Goal: Use online tool/utility: Utilize a website feature to perform a specific function

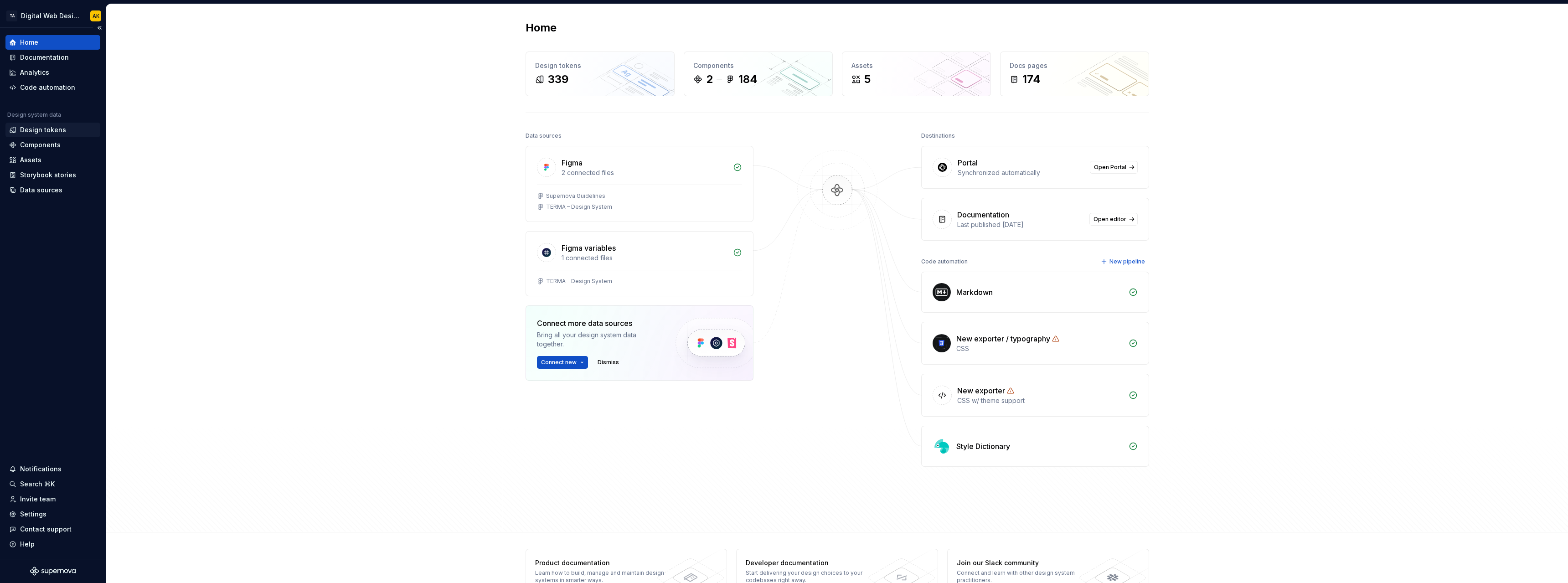
click at [49, 128] on div "Design tokens" at bounding box center [43, 130] width 46 height 9
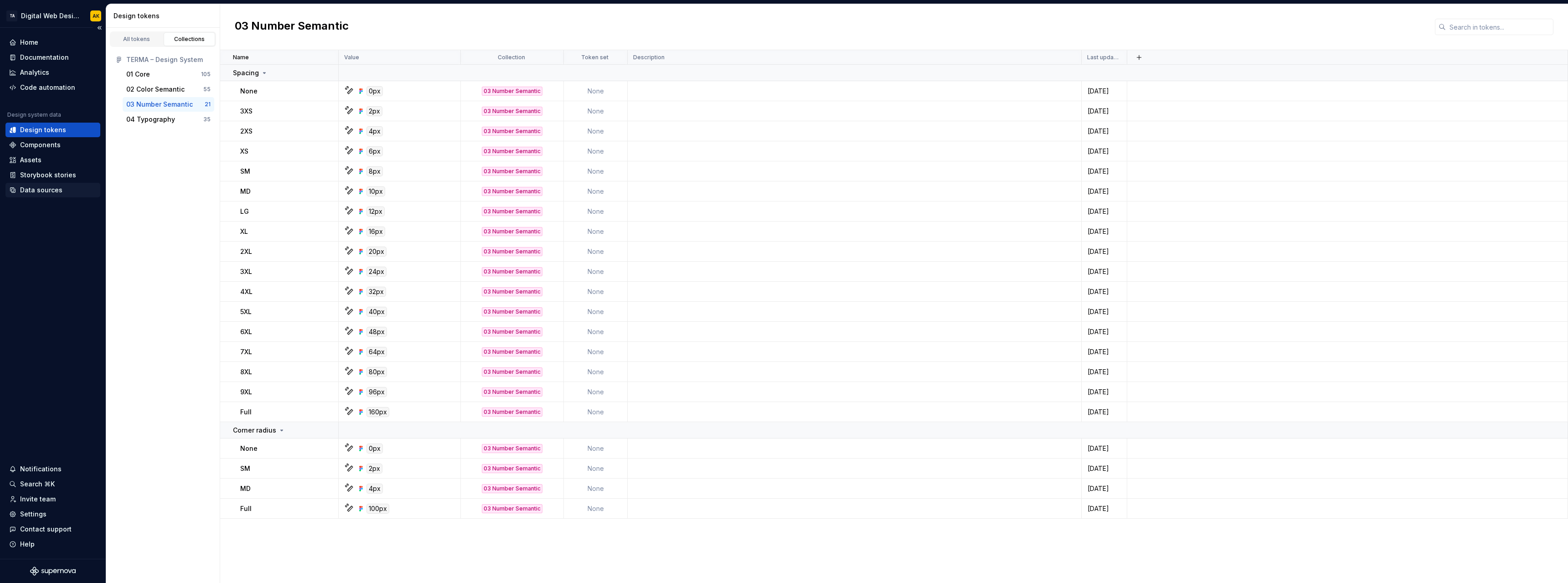
click at [55, 186] on div "Data sources" at bounding box center [41, 190] width 42 height 9
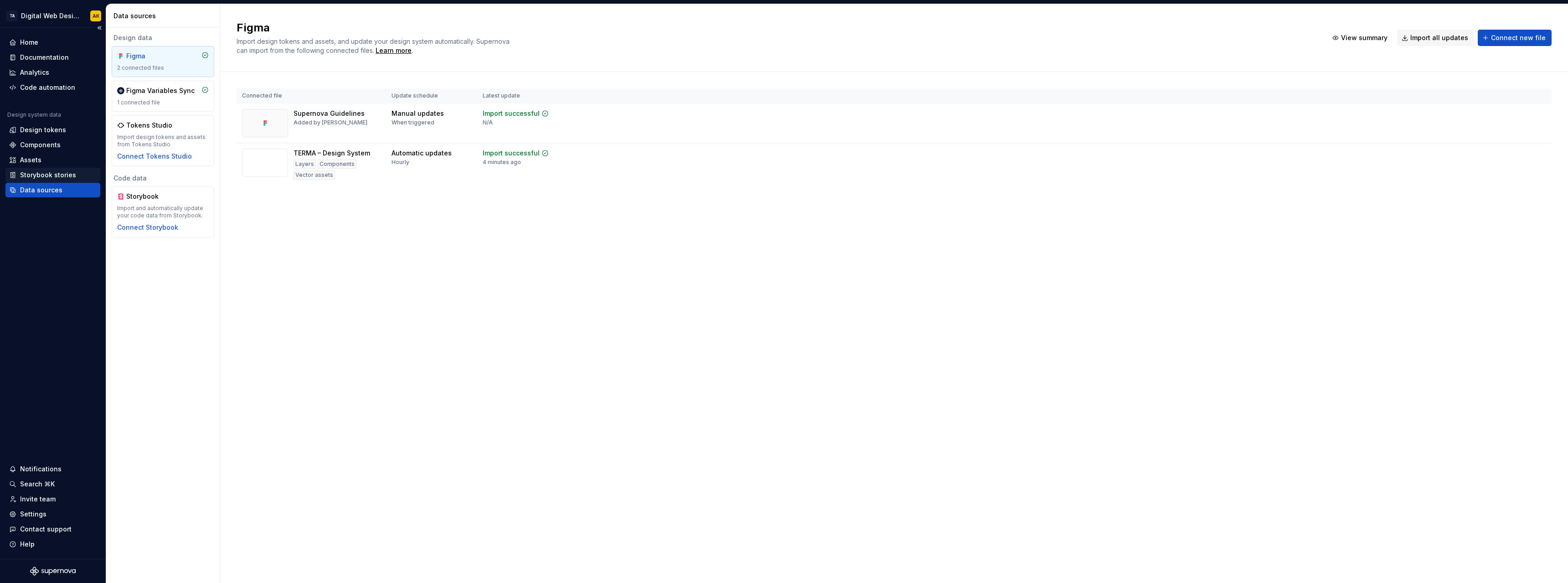
click at [59, 168] on div "Storybook stories" at bounding box center [53, 175] width 95 height 15
click at [46, 141] on div "Components" at bounding box center [40, 145] width 40 height 9
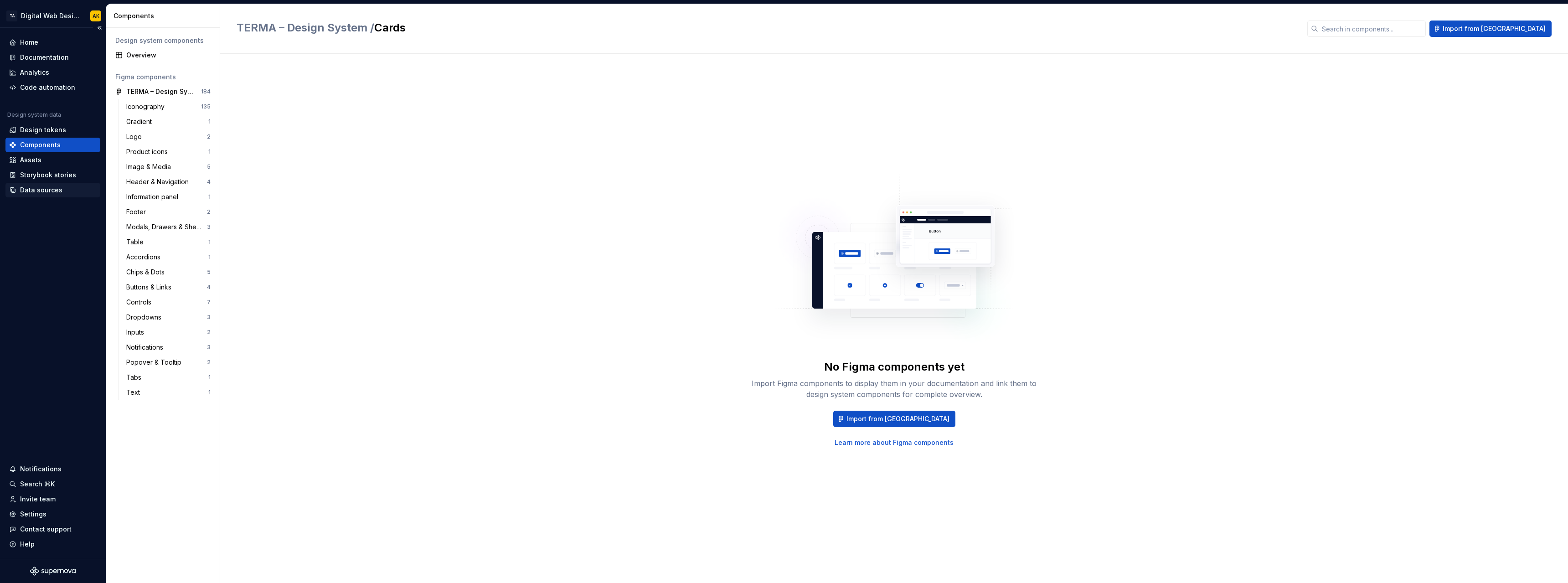
click at [49, 190] on div "Data sources" at bounding box center [41, 190] width 42 height 9
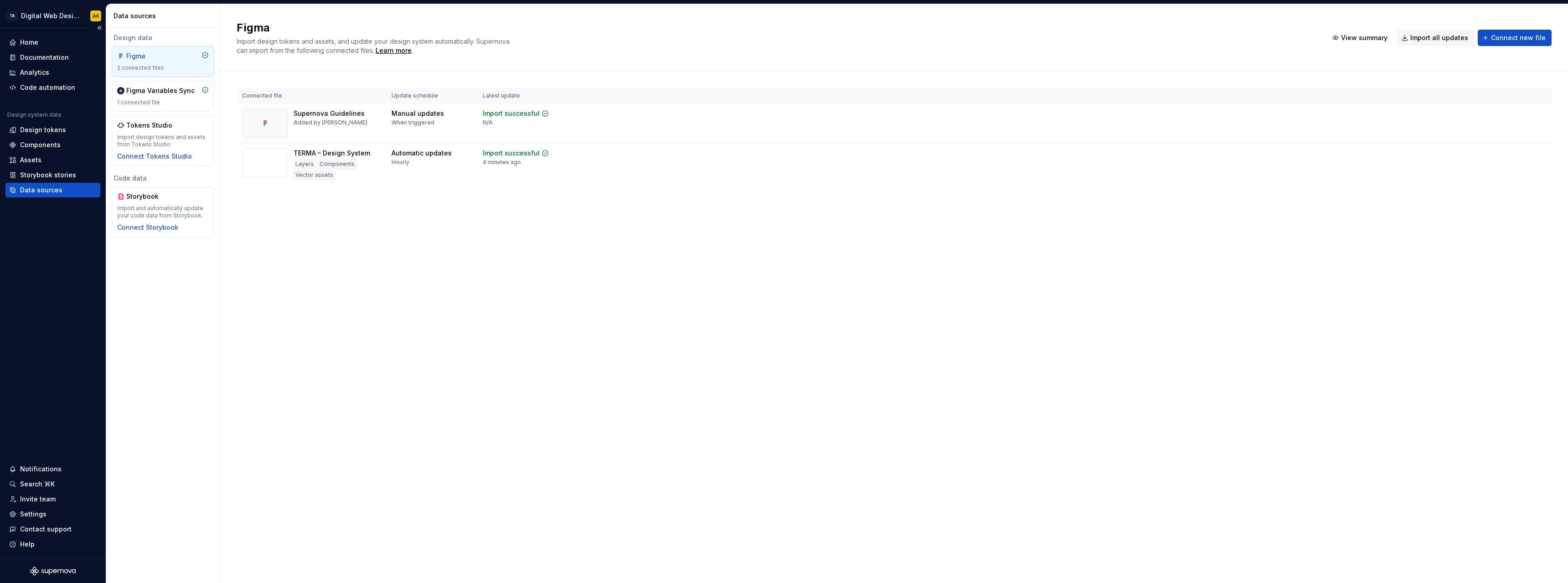
click at [57, 80] on div "Home Documentation Analytics Code automation" at bounding box center [53, 64] width 95 height 59
click at [57, 89] on div "Code automation" at bounding box center [48, 88] width 55 height 9
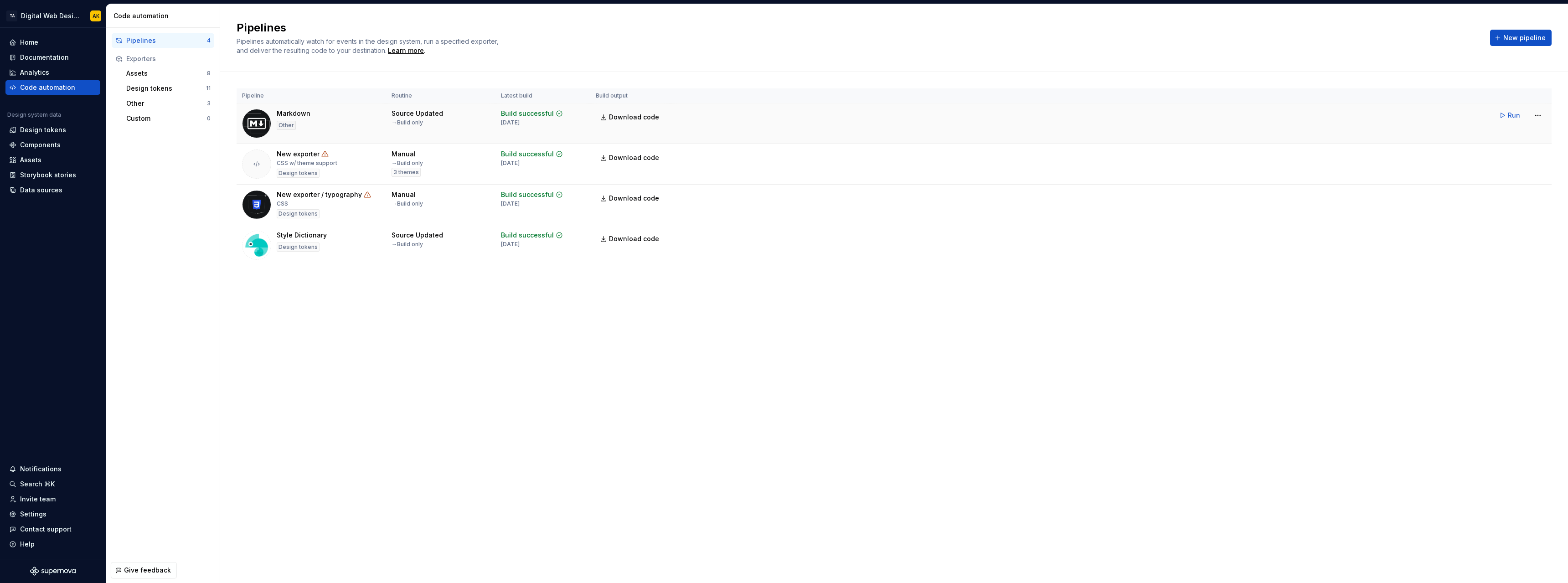
click at [365, 124] on div "Markdown Other" at bounding box center [310, 124] width 138 height 29
click at [1517, 40] on span "New pipeline" at bounding box center [1524, 38] width 42 height 9
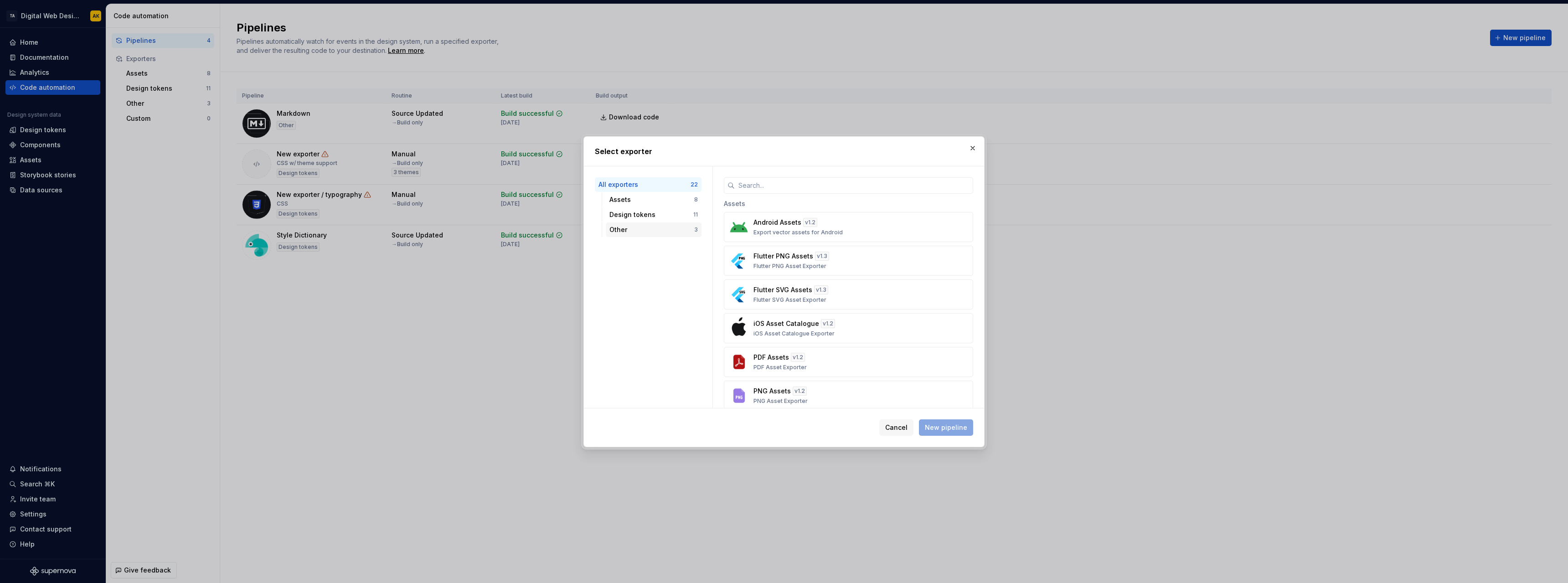
click at [625, 230] on div "Other" at bounding box center [652, 230] width 85 height 9
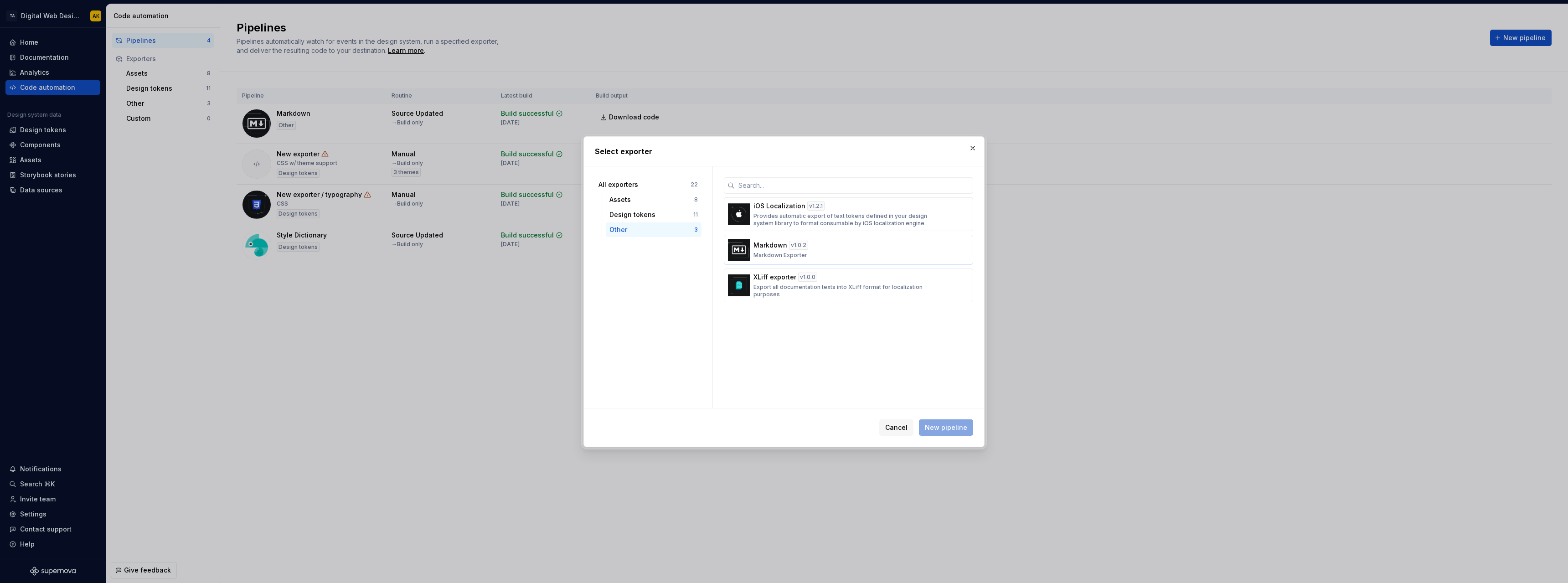
click at [819, 250] on div "Markdown v 1.0.2 Markdown Exporter" at bounding box center [846, 250] width 185 height 18
click at [944, 430] on span "New pipeline" at bounding box center [946, 427] width 42 height 9
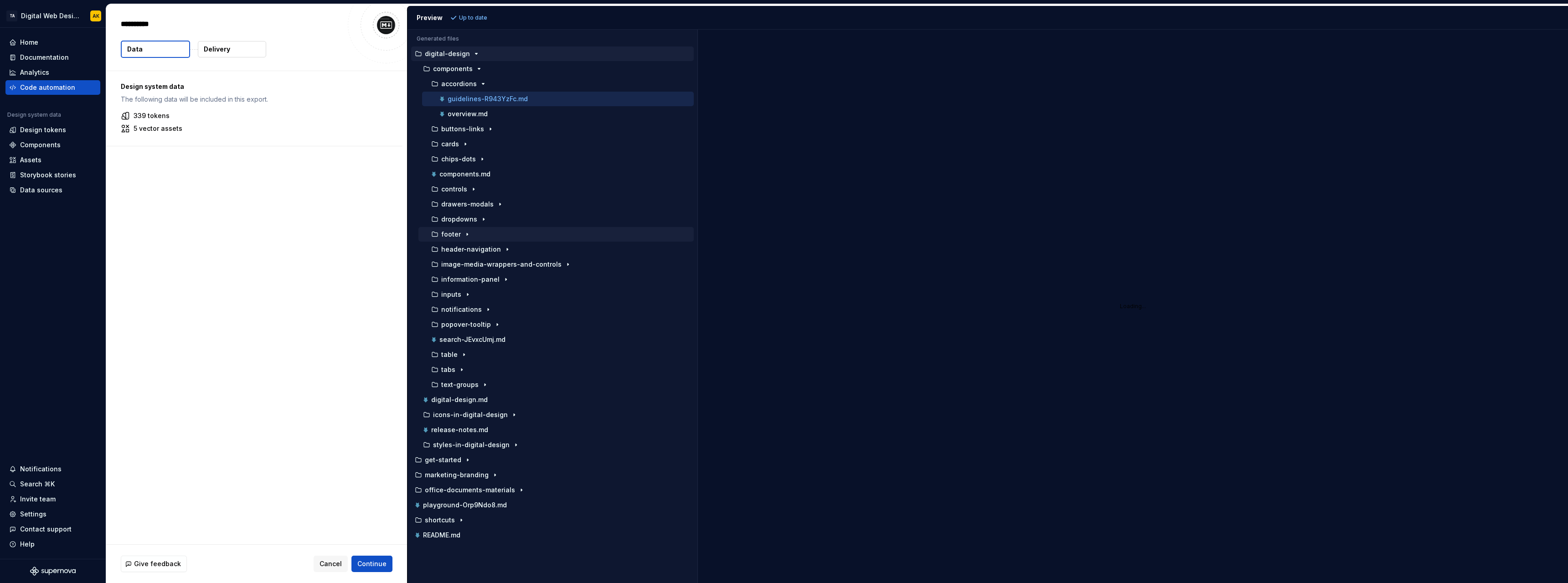
type textarea "*"
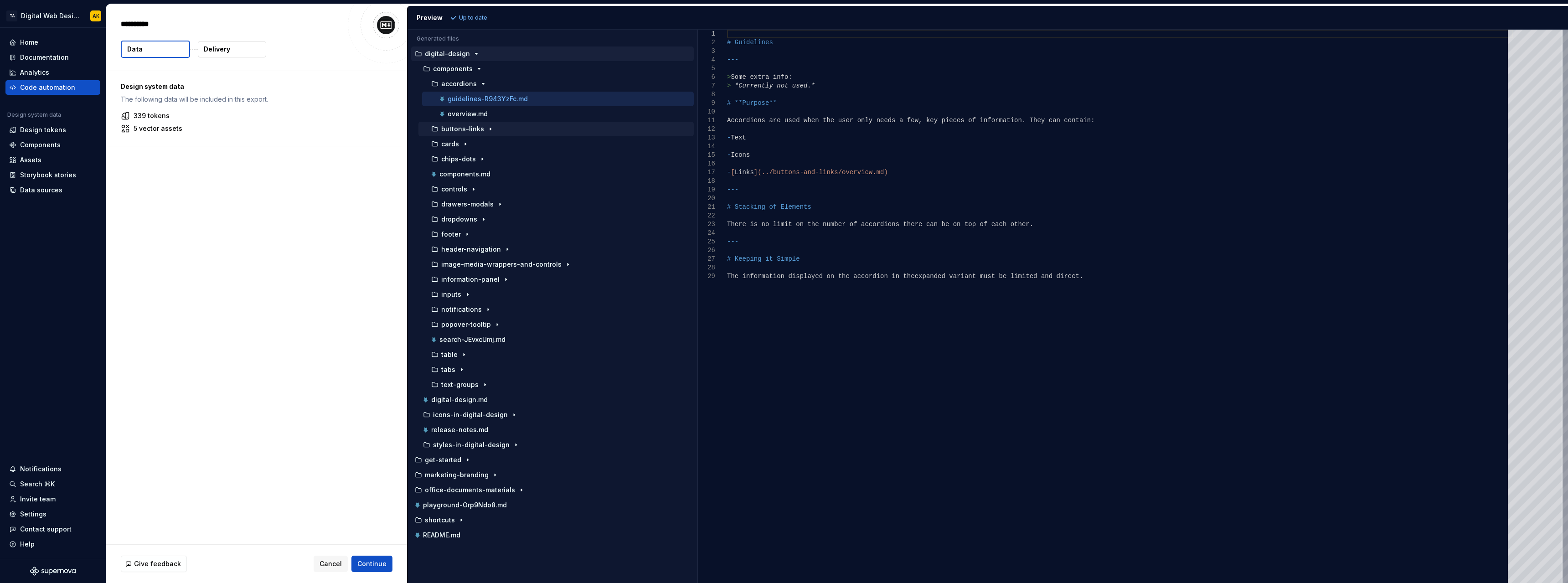
click at [468, 128] on p "buttons-links" at bounding box center [462, 129] width 43 height 7
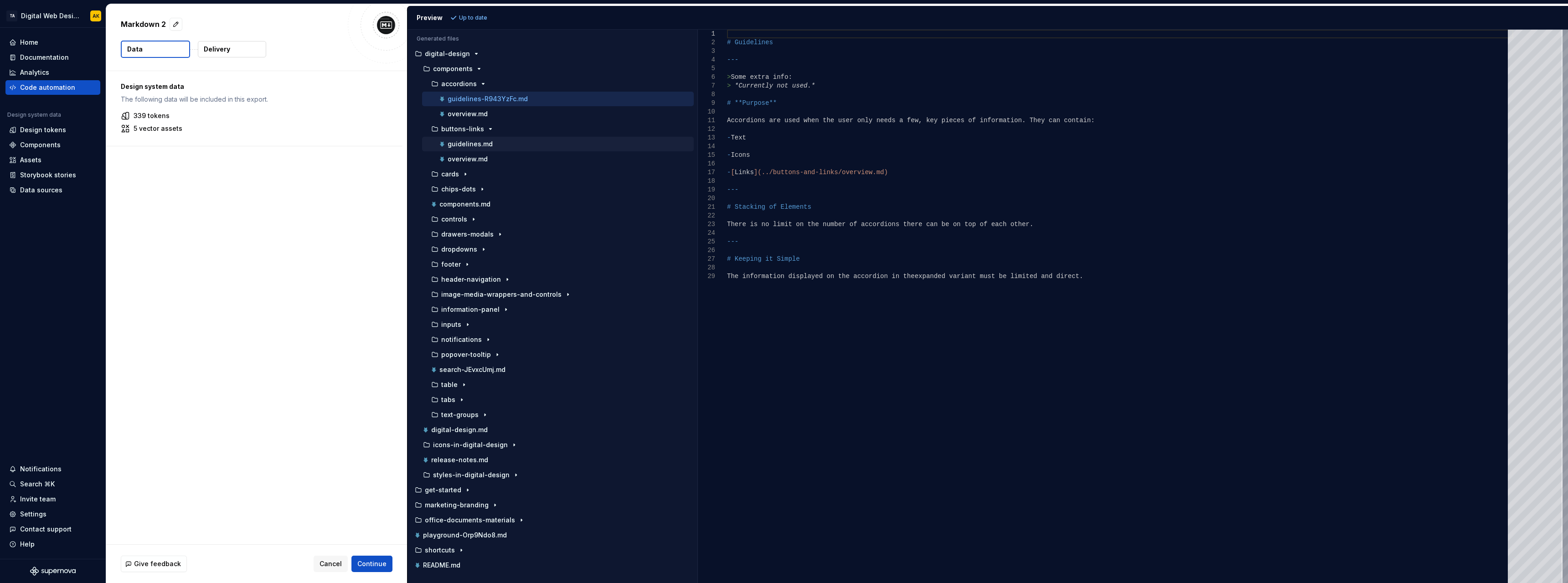
click at [467, 144] on p "guidelines.md" at bounding box center [470, 144] width 45 height 7
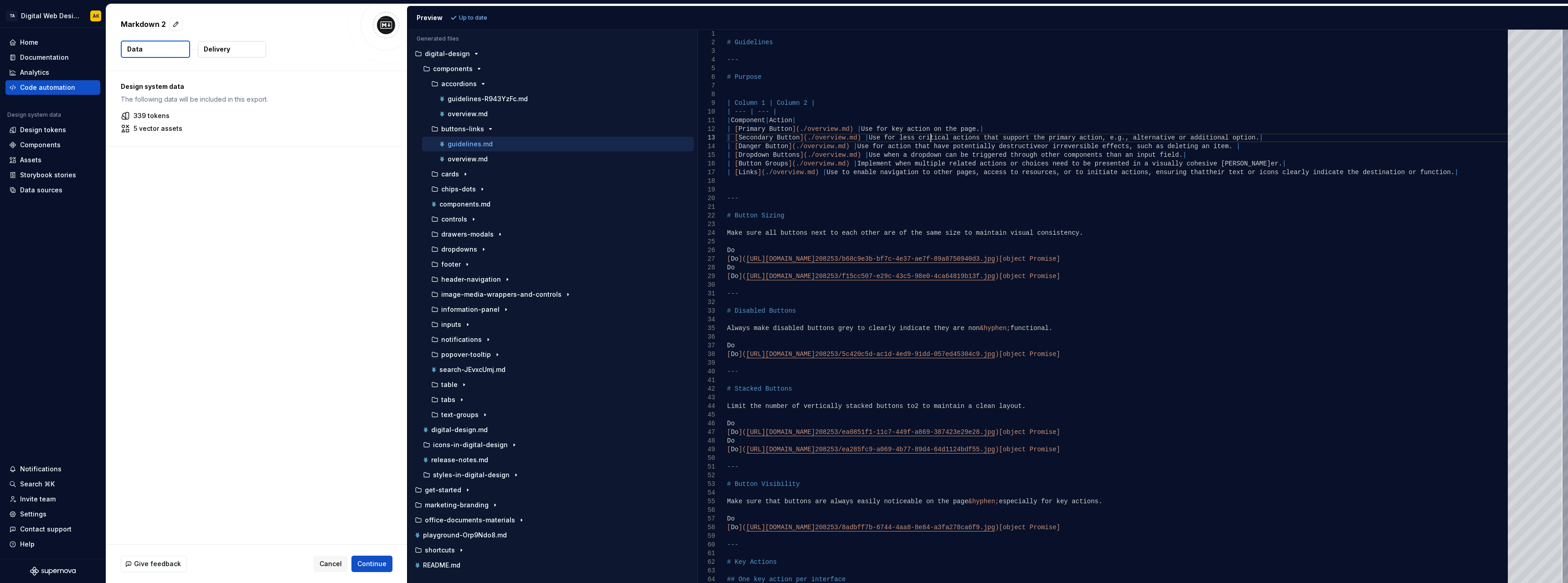
drag, startPoint x: 931, startPoint y: 135, endPoint x: 1144, endPoint y: 149, distance: 213.5
click at [1144, 149] on div "# Guidelines --- # Purpose | Column 1 | Column 2 | | --- | --- | | Component | …" at bounding box center [1119, 423] width 786 height 788
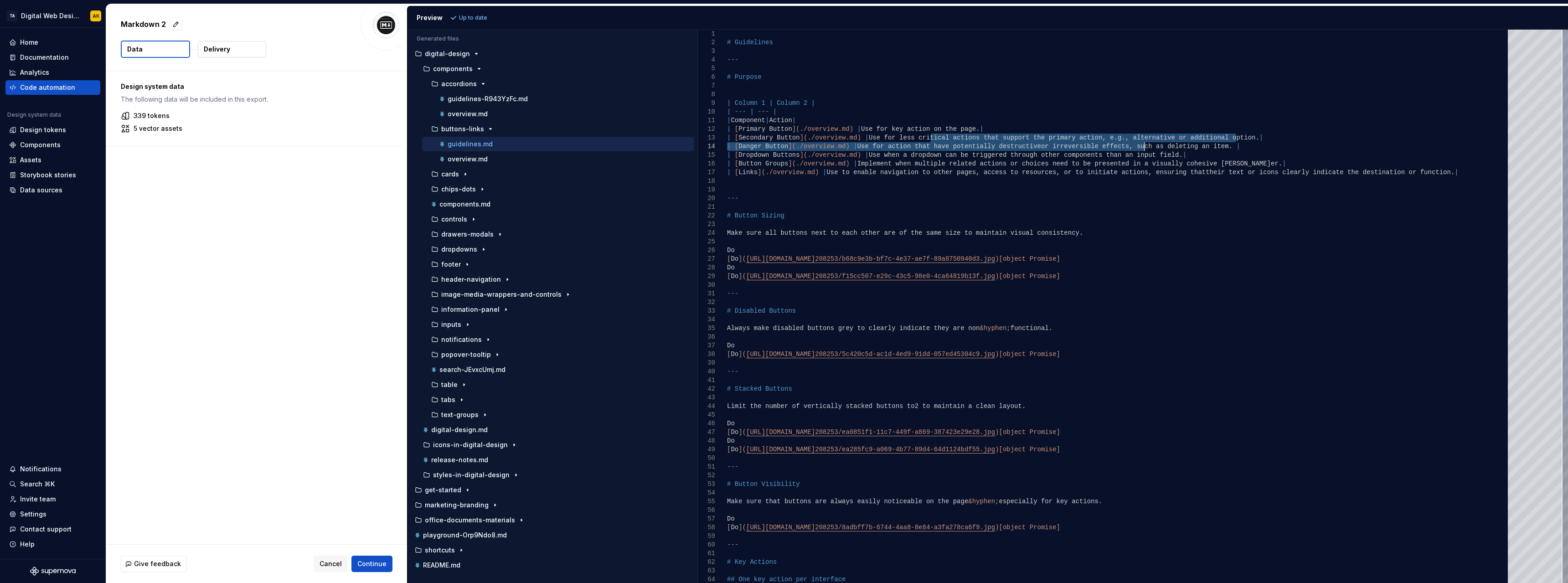
type textarea "**********"
click at [898, 176] on div "# Guidelines --- # Purpose | Column 1 | Column 2 | | --- | --- | | Component | …" at bounding box center [1119, 423] width 786 height 788
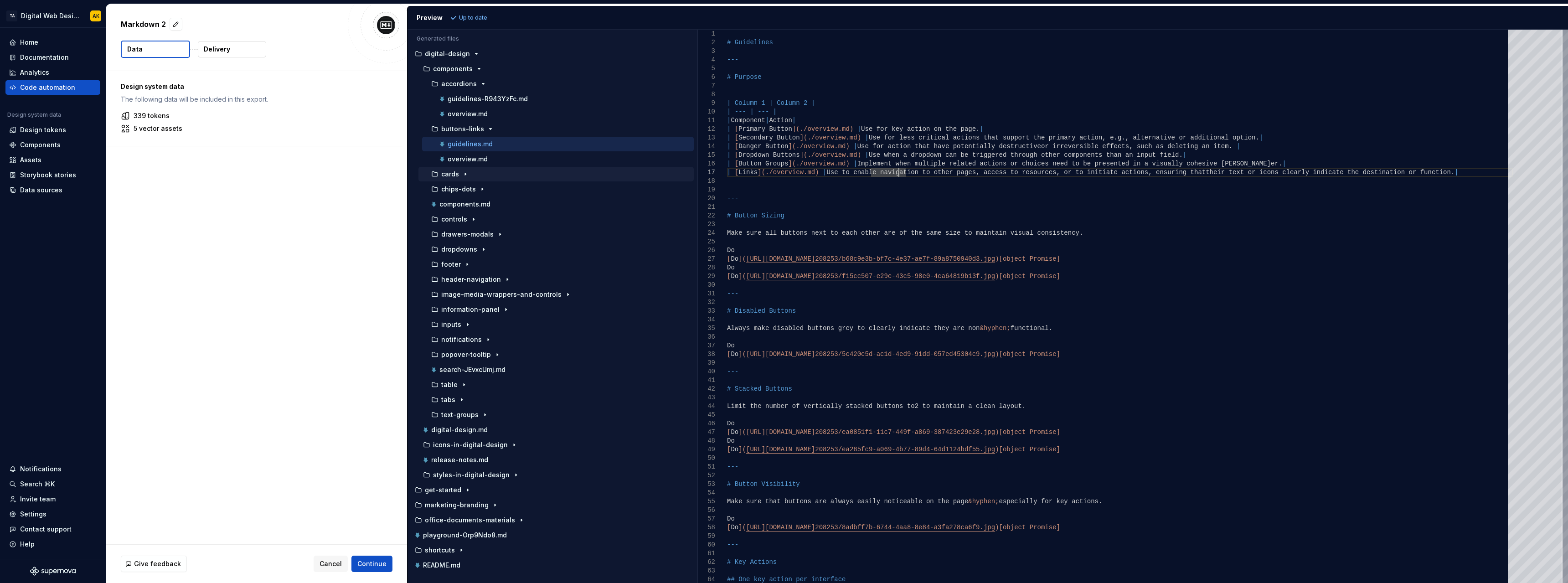
click at [465, 173] on icon "button" at bounding box center [465, 174] width 7 height 7
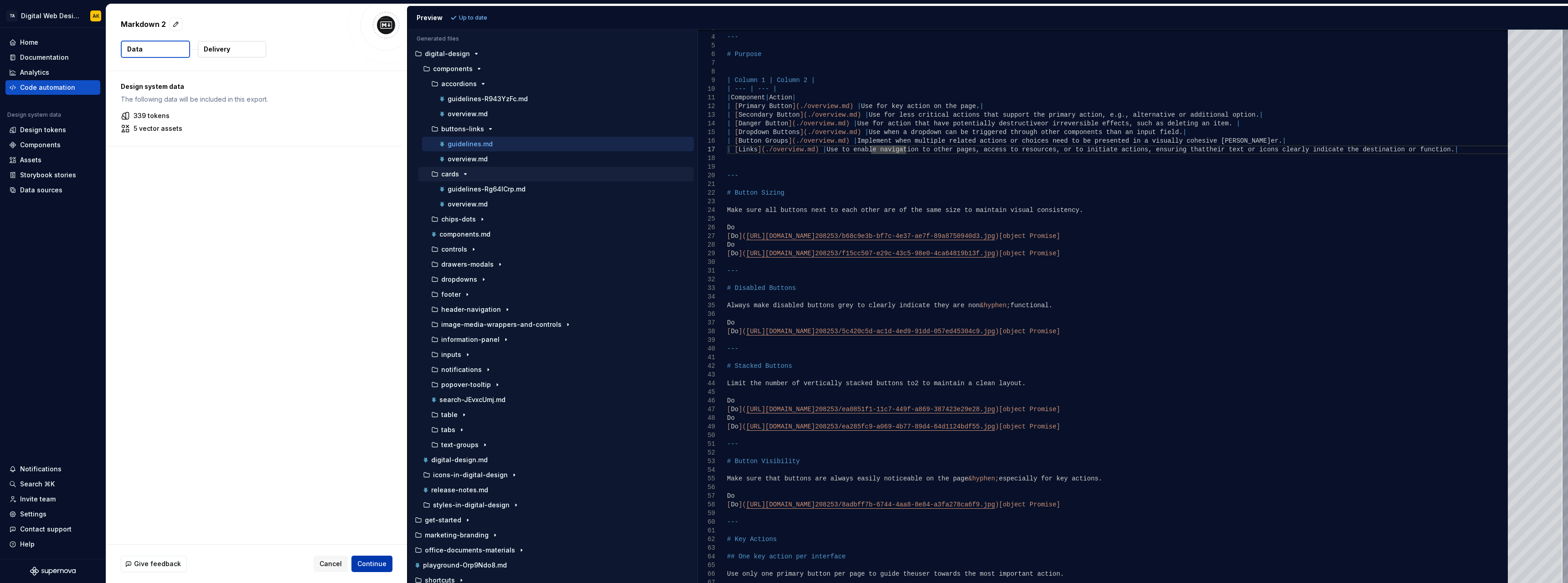
click at [384, 566] on span "Continue" at bounding box center [372, 564] width 29 height 9
click at [146, 84] on button "button" at bounding box center [254, 83] width 297 height 24
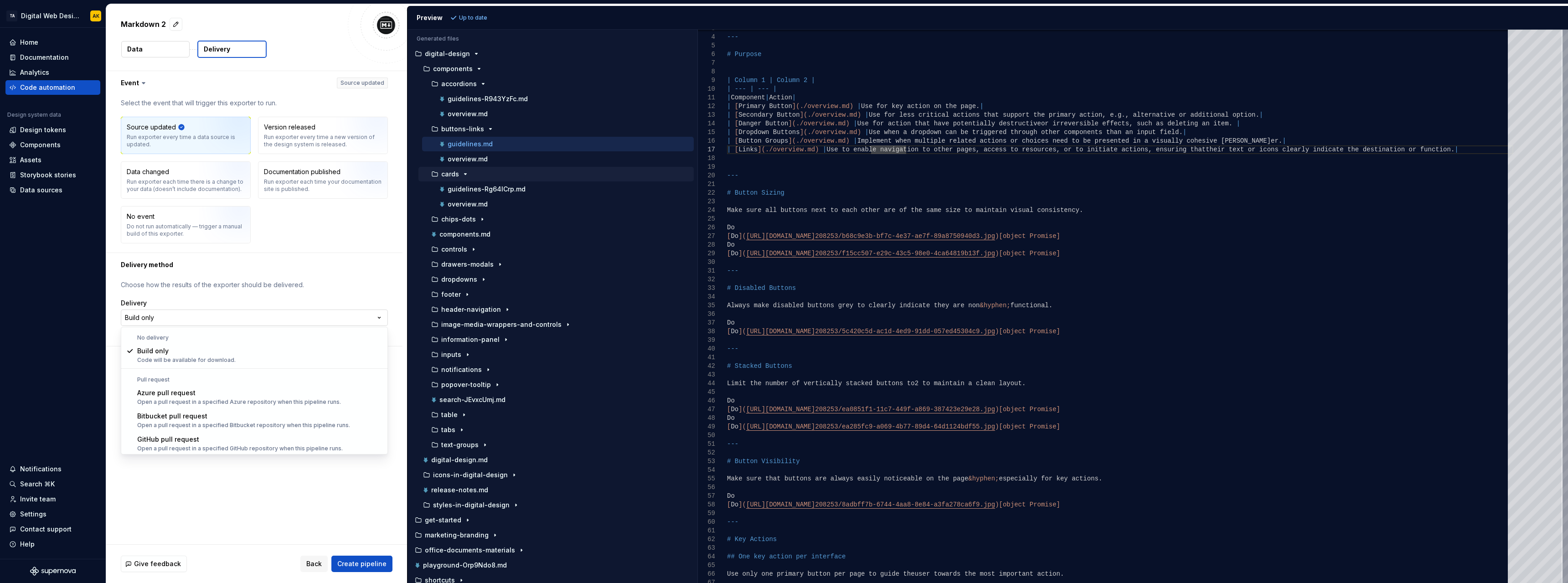
click at [365, 321] on html "**********" at bounding box center [784, 291] width 1568 height 583
click at [293, 41] on html "**********" at bounding box center [784, 291] width 1568 height 583
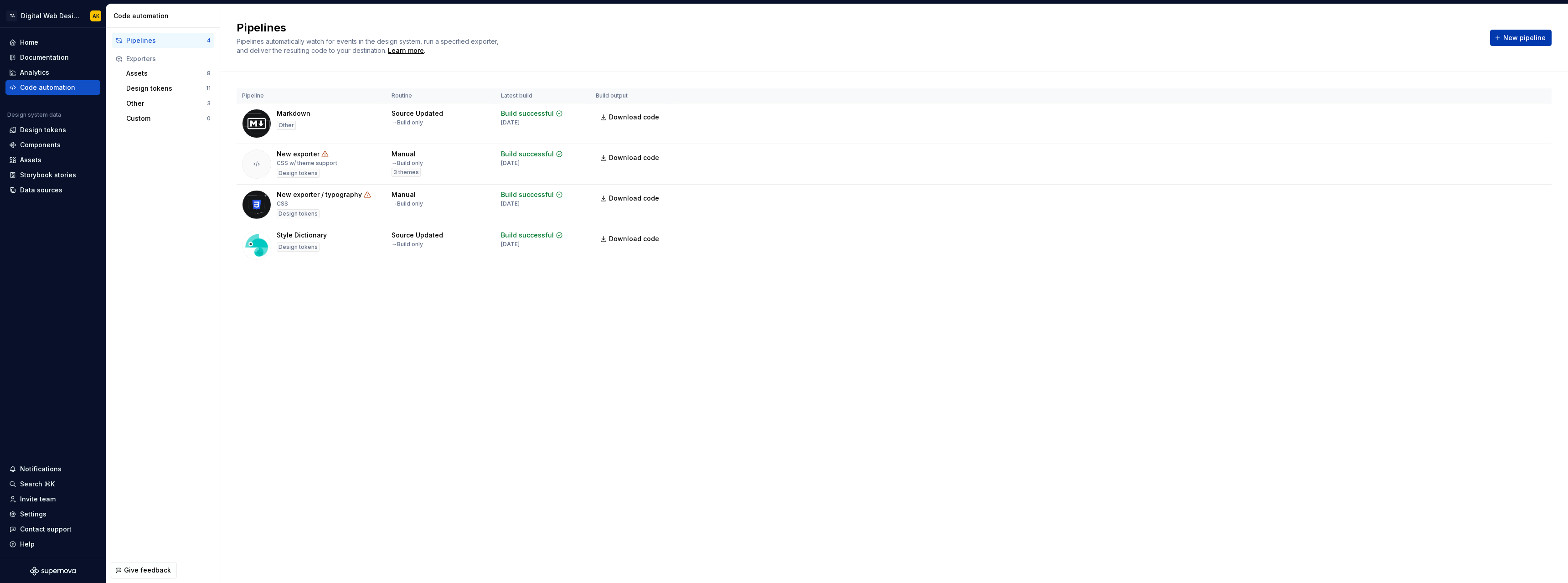
click at [1516, 42] on button "New pipeline" at bounding box center [1520, 38] width 61 height 16
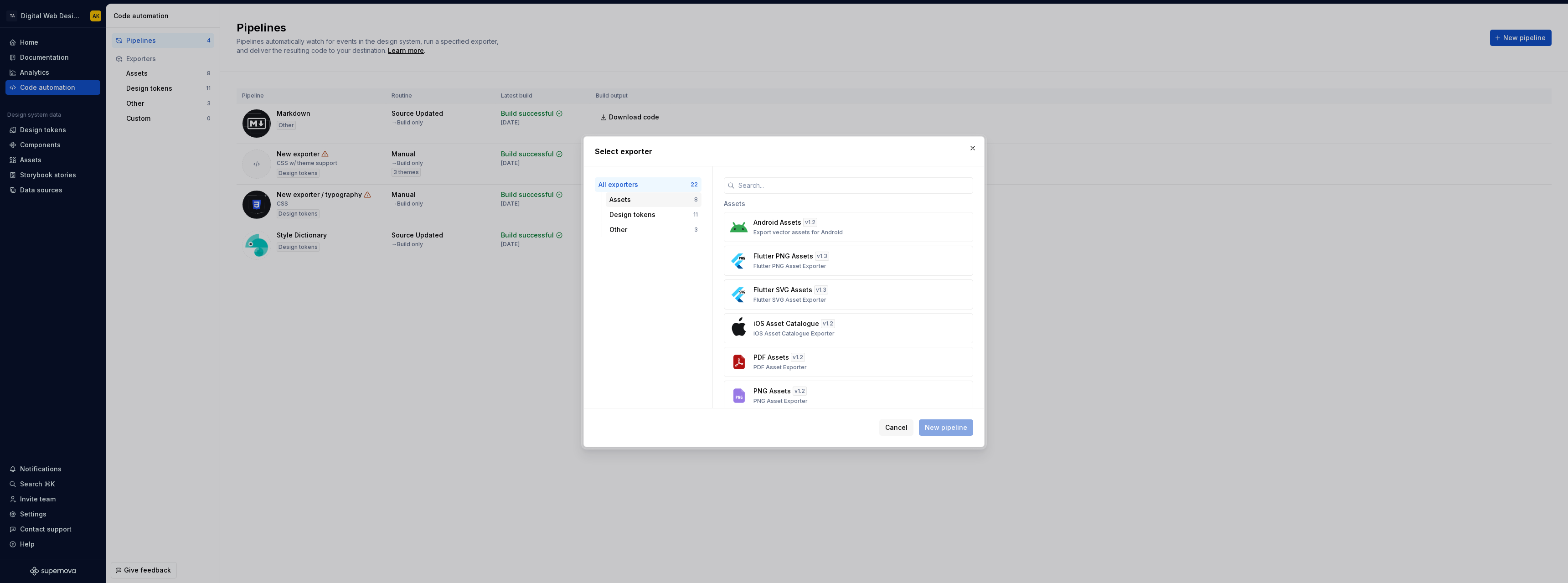
click at [643, 201] on div "Assets" at bounding box center [652, 200] width 85 height 9
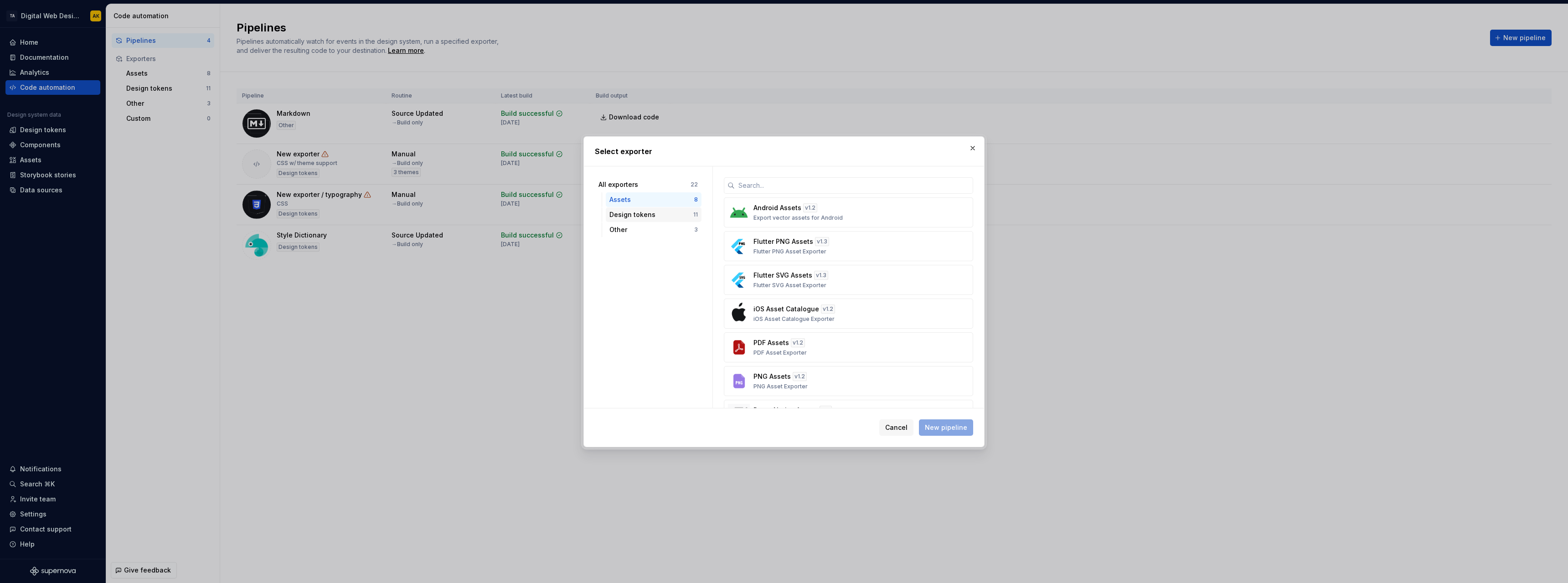
click at [643, 217] on div "Design tokens" at bounding box center [652, 215] width 84 height 9
click at [774, 182] on input "text" at bounding box center [854, 186] width 238 height 16
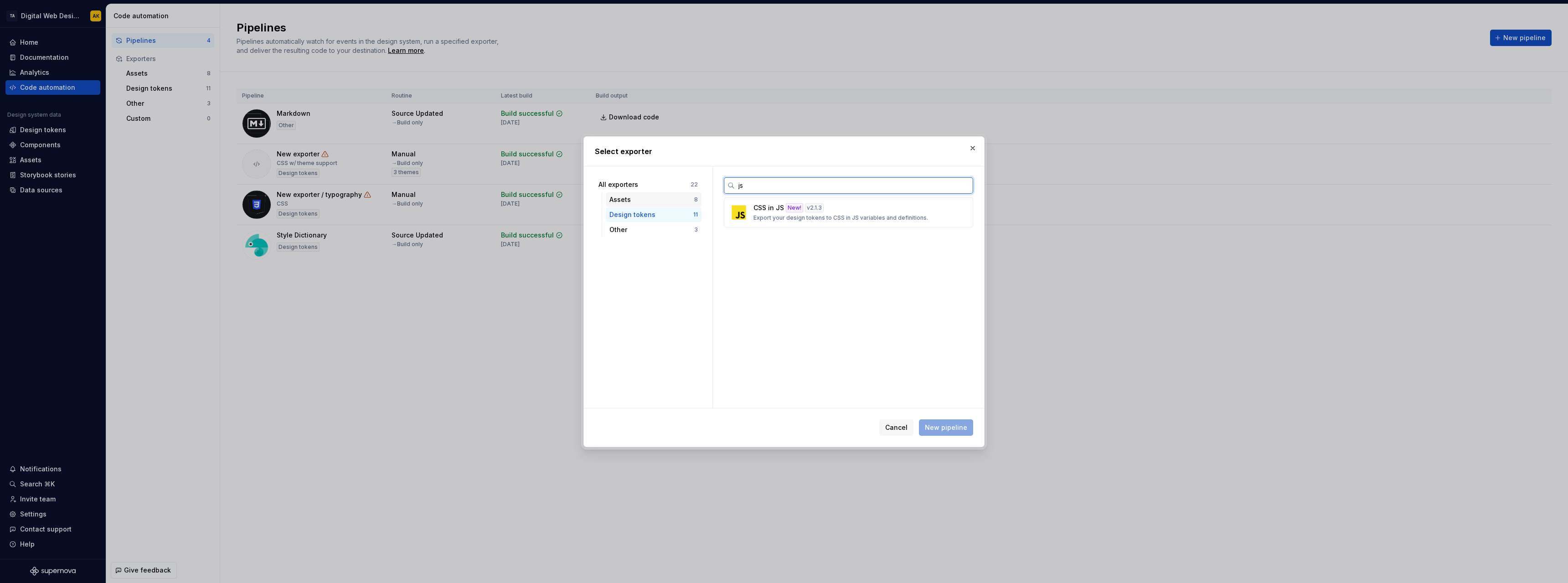
type input "js"
click at [663, 195] on div "Assets" at bounding box center [652, 200] width 85 height 9
click at [663, 187] on div "All exporters" at bounding box center [644, 185] width 92 height 9
click at [665, 202] on div "Assets" at bounding box center [652, 200] width 85 height 9
click at [666, 216] on div "Design tokens" at bounding box center [652, 215] width 84 height 9
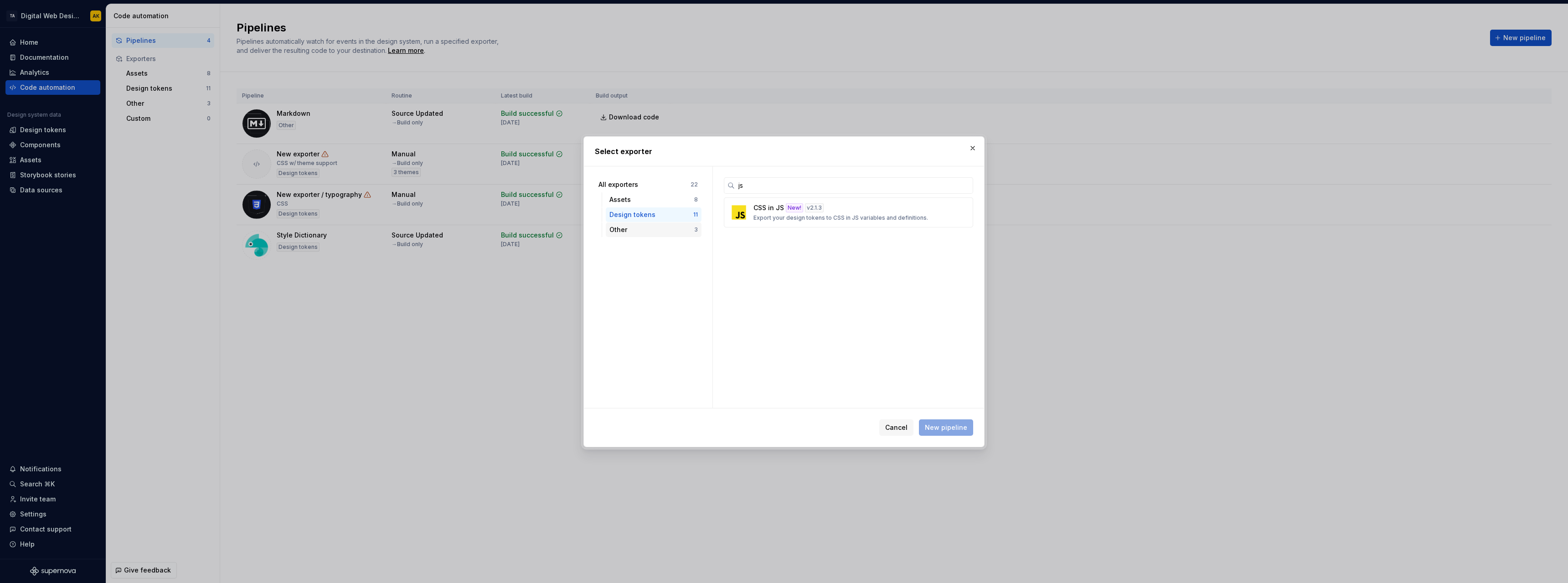
click at [666, 229] on div "Other" at bounding box center [652, 230] width 85 height 9
click at [663, 216] on div "Design tokens" at bounding box center [652, 215] width 84 height 9
click at [658, 201] on div "Assets" at bounding box center [652, 200] width 85 height 9
click at [655, 215] on div "Design tokens" at bounding box center [652, 215] width 84 height 9
click at [760, 217] on p "Export your design tokens to CSS in JS variables and definitions." at bounding box center [840, 218] width 175 height 7
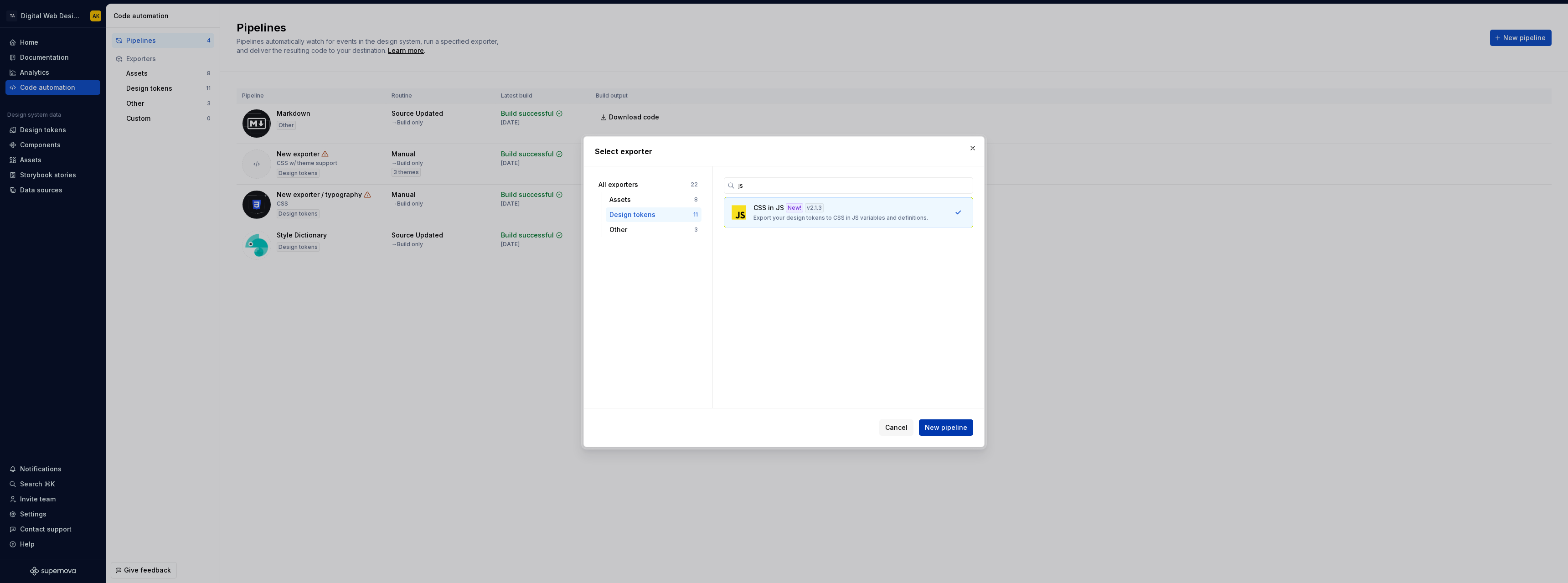
click at [942, 426] on span "New pipeline" at bounding box center [946, 427] width 42 height 9
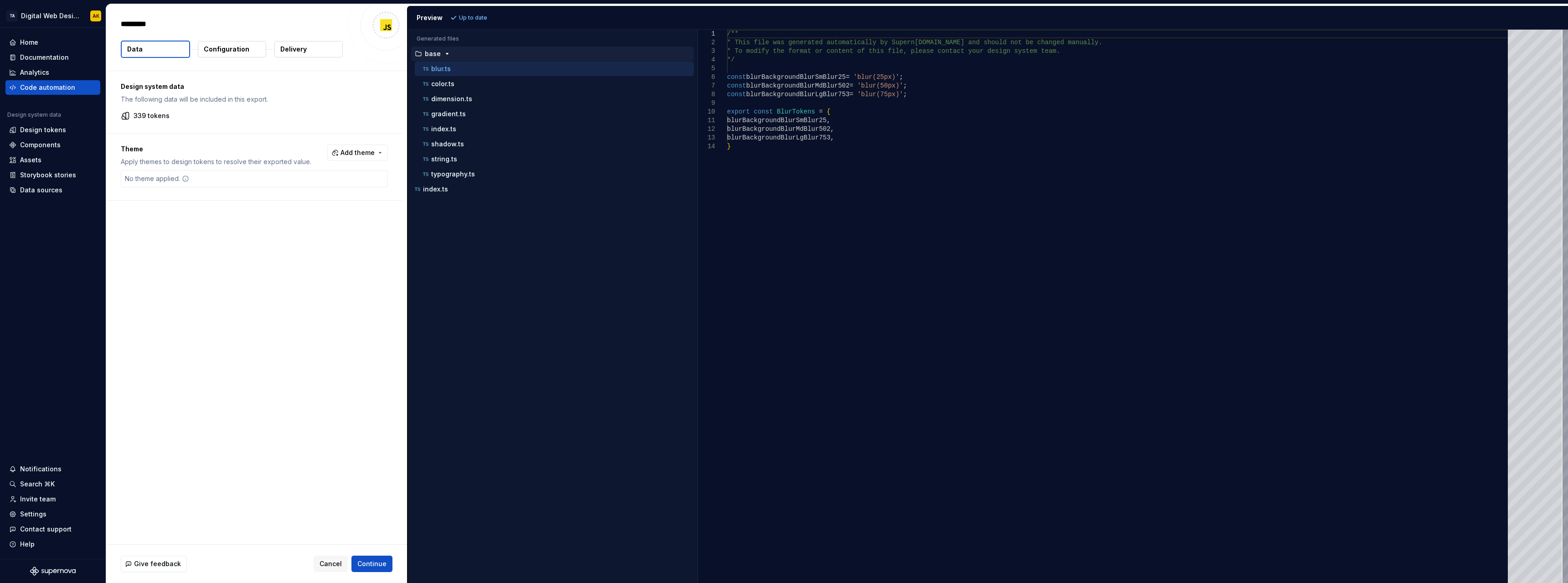
type textarea "*"
click at [457, 84] on div "color.ts" at bounding box center [557, 84] width 273 height 9
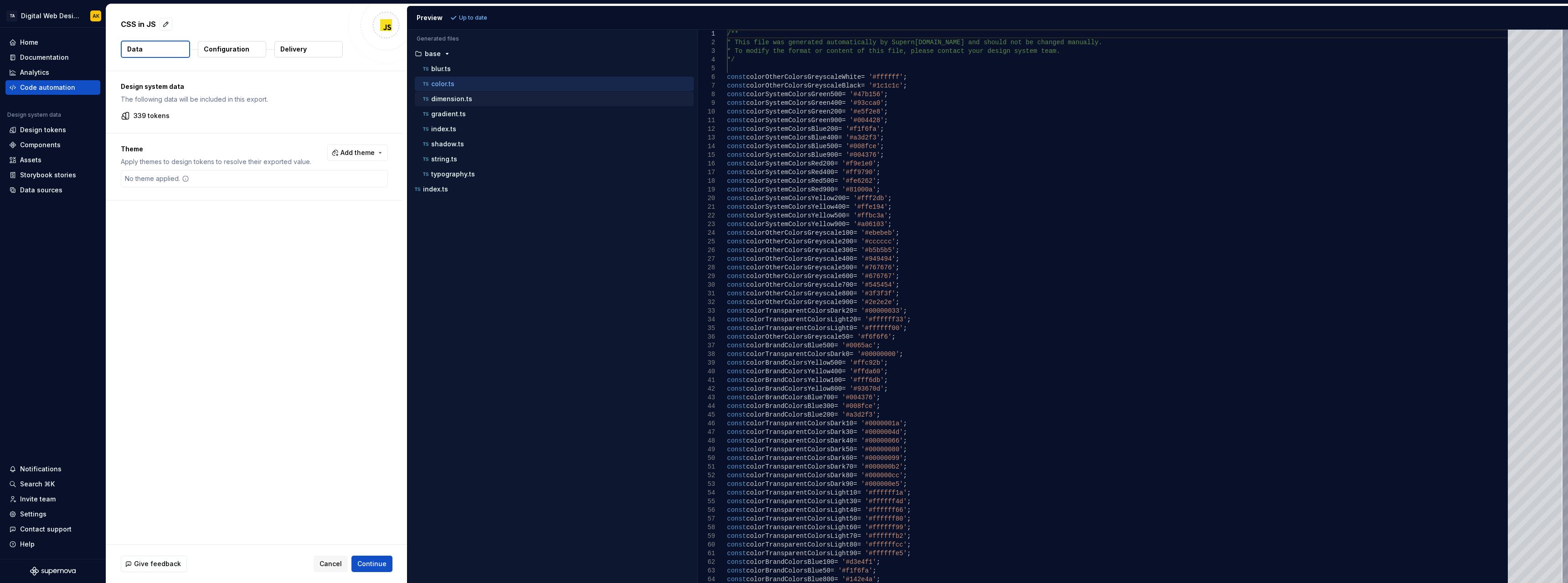
click at [460, 97] on p "dimension.ts" at bounding box center [451, 99] width 41 height 7
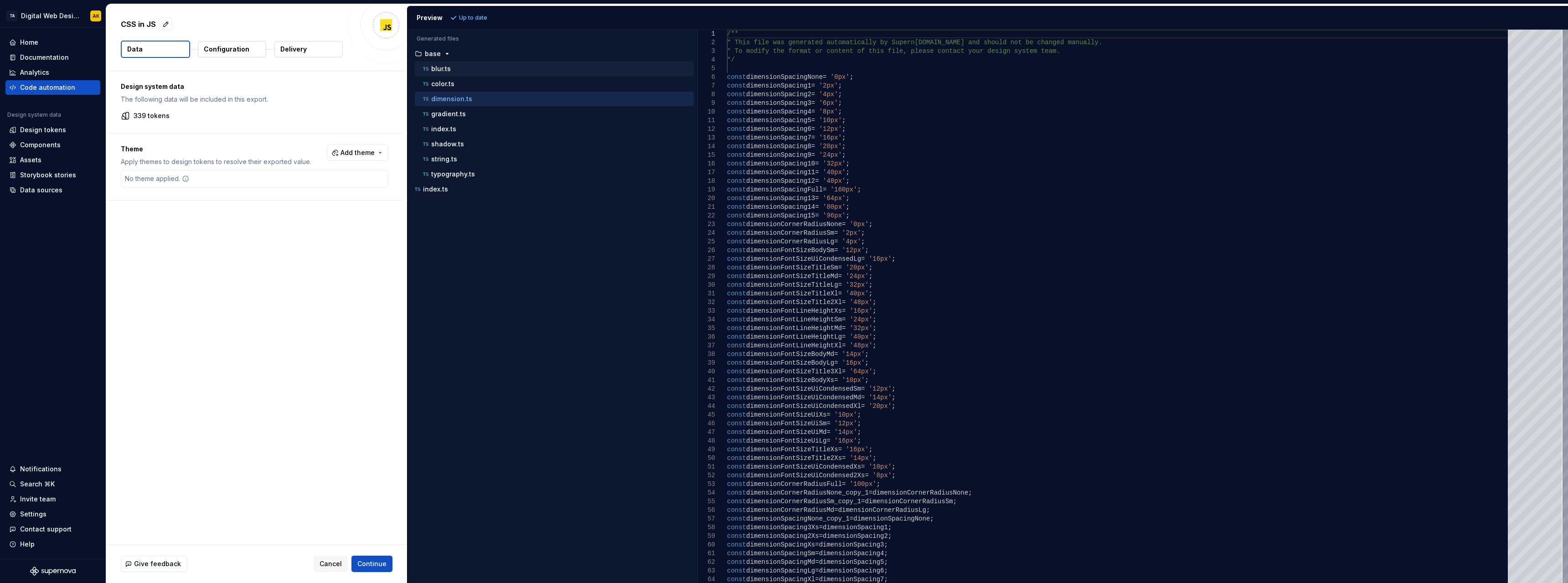
click at [454, 75] on div "blur.ts" at bounding box center [554, 69] width 279 height 15
click at [446, 70] on p "blur.ts" at bounding box center [440, 69] width 19 height 7
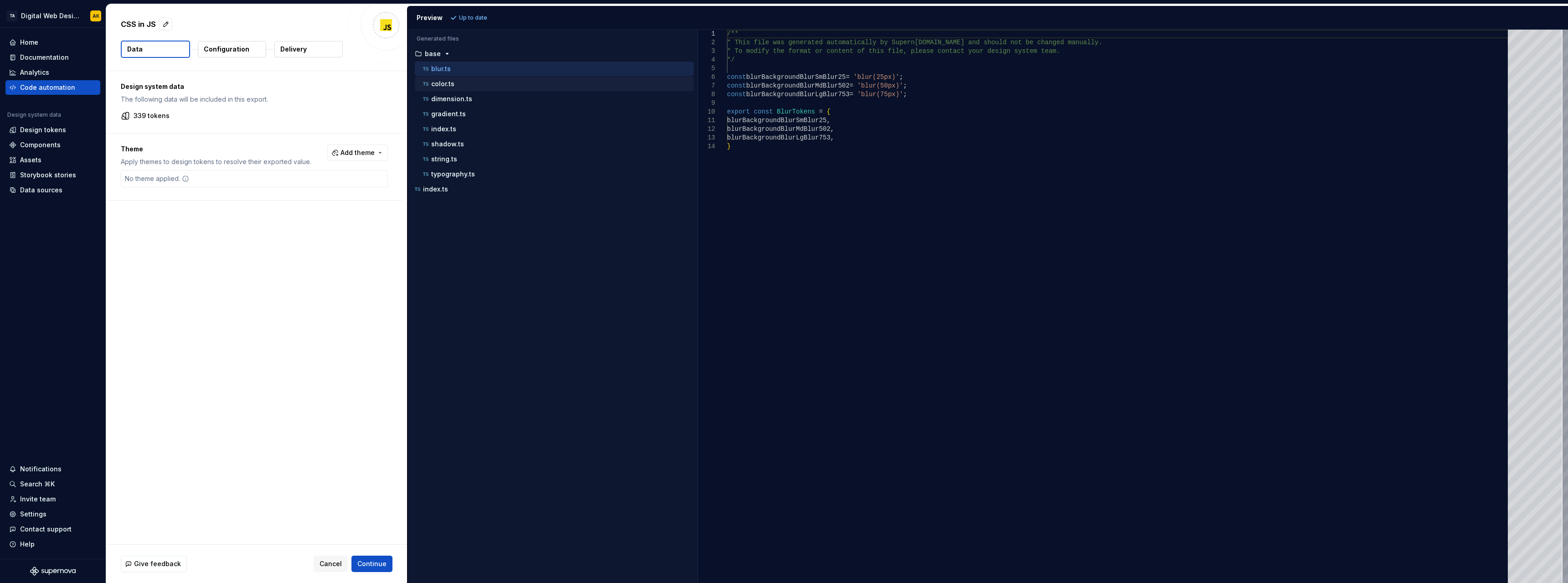
click at [449, 86] on p "color.ts" at bounding box center [442, 84] width 23 height 7
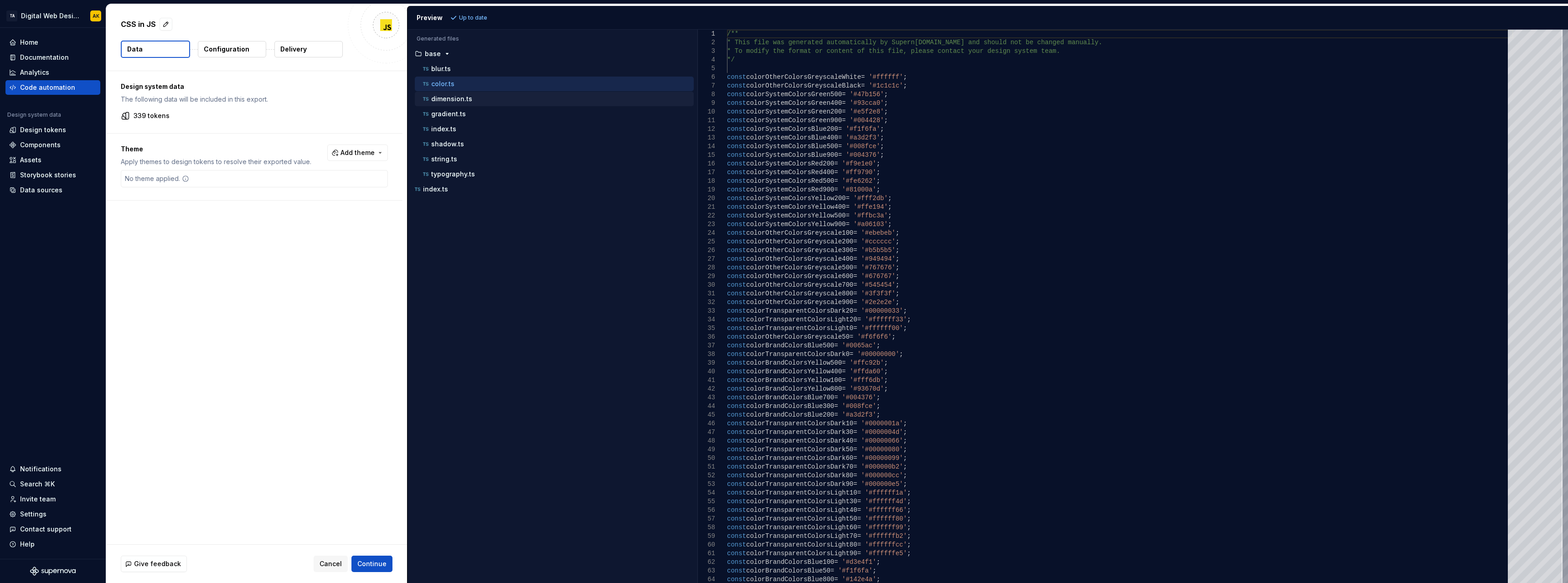
click at [473, 97] on div "dimension.ts" at bounding box center [557, 99] width 273 height 9
type textarea "**********"
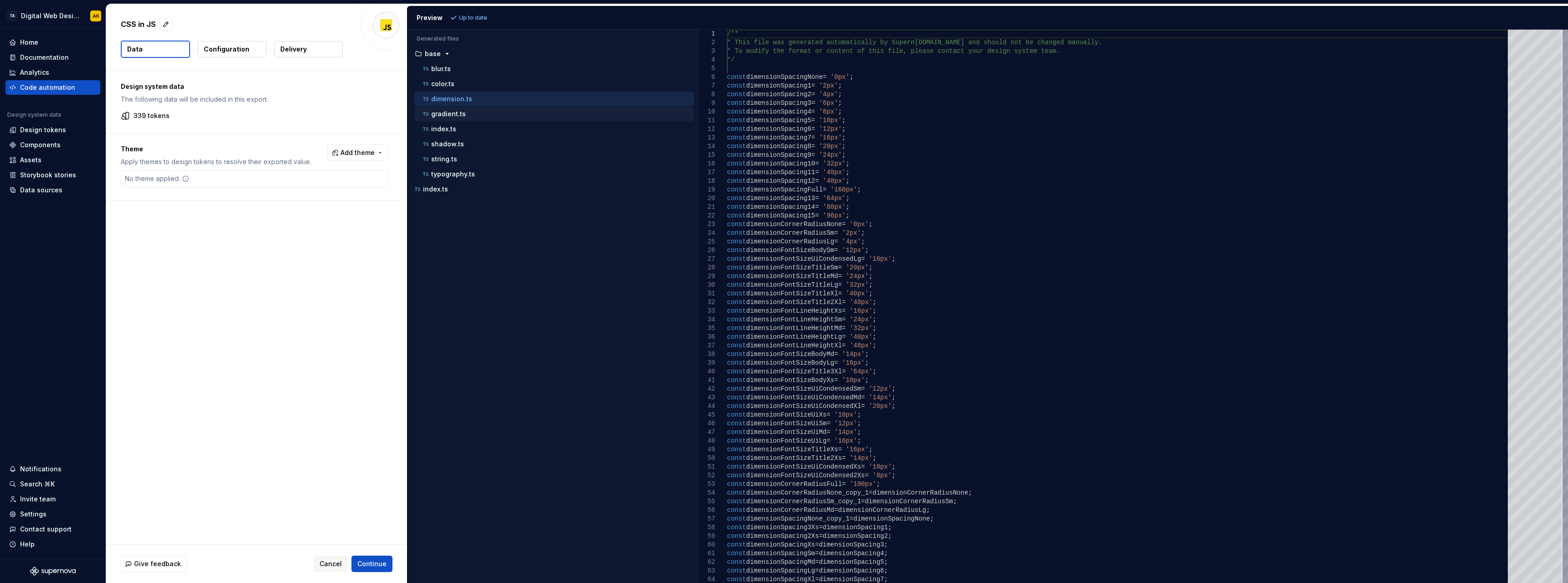
click at [476, 107] on div "gradient.ts" at bounding box center [554, 114] width 279 height 15
click at [222, 51] on p "Configuration" at bounding box center [227, 49] width 46 height 9
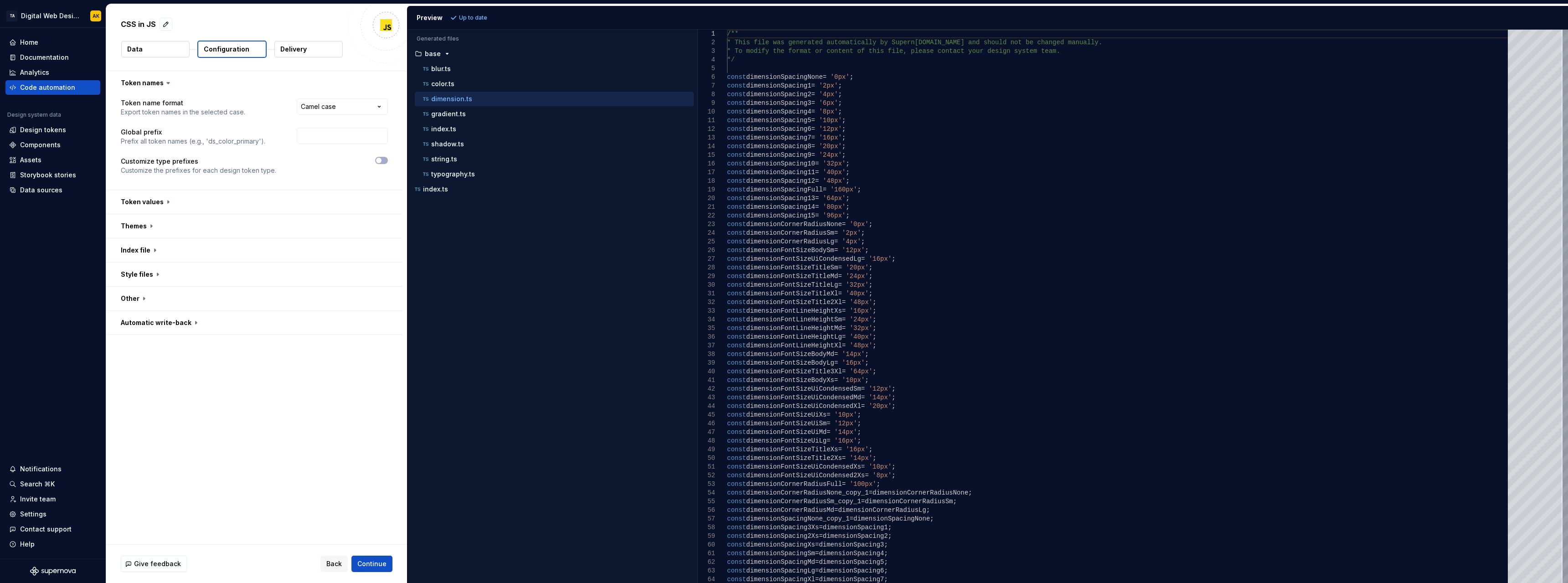
click at [343, 105] on html "**********" at bounding box center [784, 291] width 1568 height 583
click at [341, 102] on html "**********" at bounding box center [784, 291] width 1568 height 583
click at [349, 106] on html "**********" at bounding box center [784, 291] width 1568 height 583
select select "*********"
click at [164, 201] on button "button" at bounding box center [254, 202] width 297 height 24
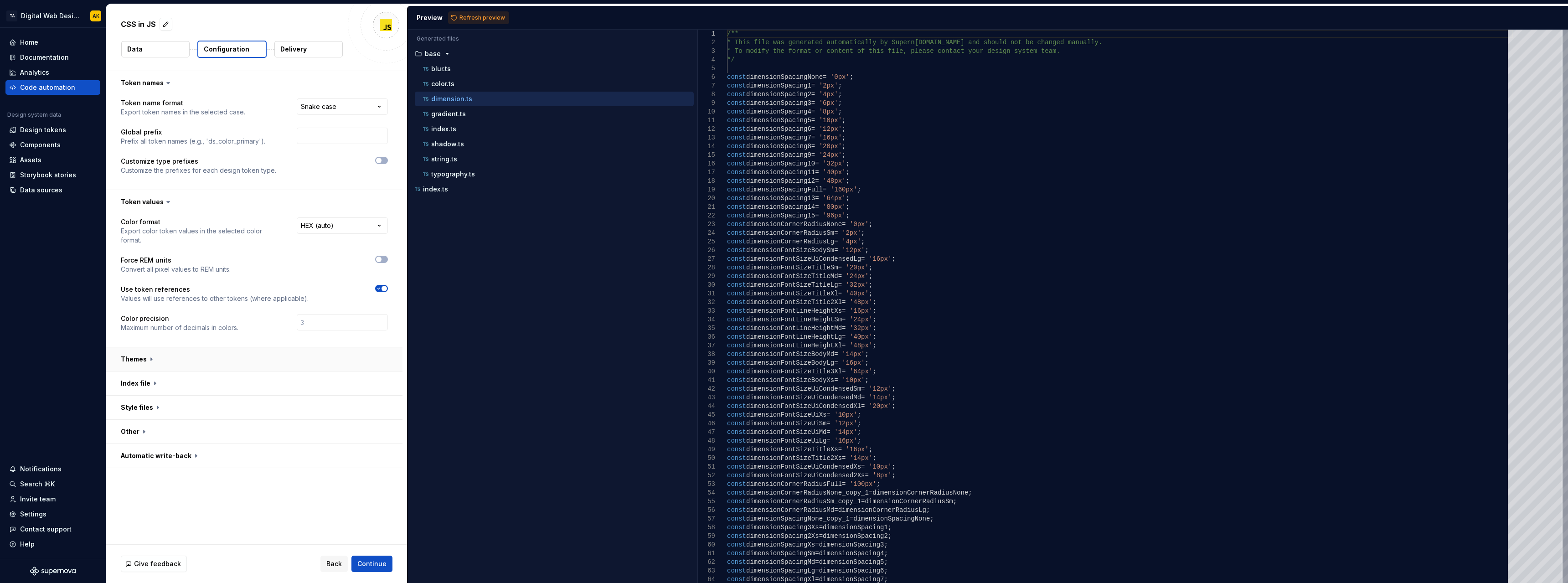
click at [147, 359] on button "button" at bounding box center [254, 359] width 297 height 24
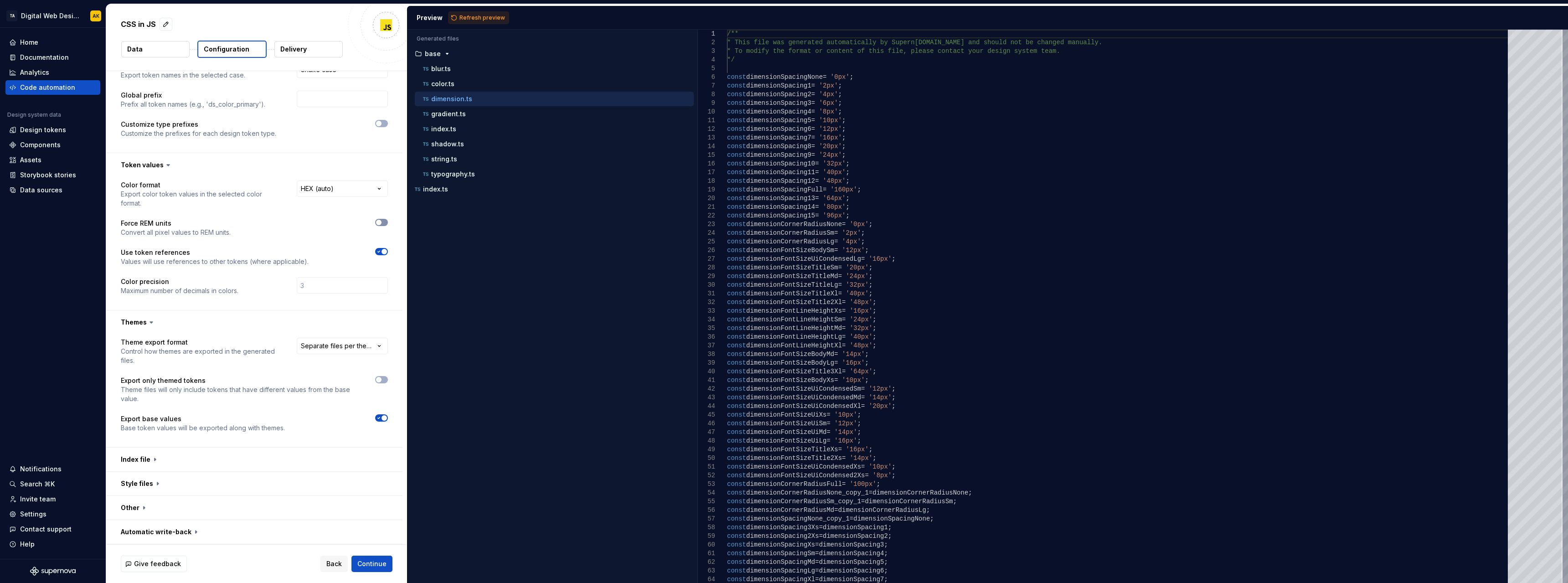
click at [383, 223] on button "button" at bounding box center [382, 222] width 13 height 7
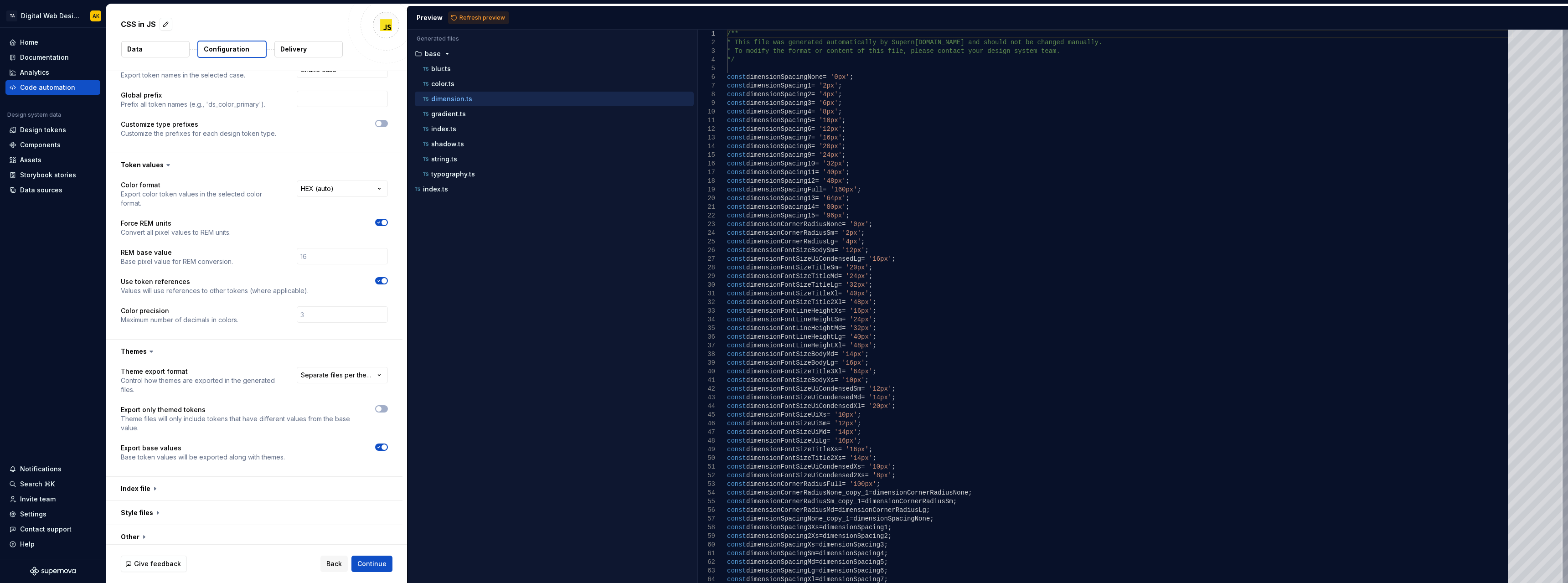
click at [383, 223] on span "button" at bounding box center [384, 222] width 5 height 5
